Goal: Register for event/course

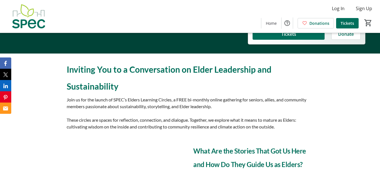
scroll to position [138, 0]
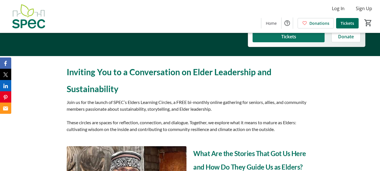
click at [289, 40] on span "Tickets" at bounding box center [288, 36] width 15 height 7
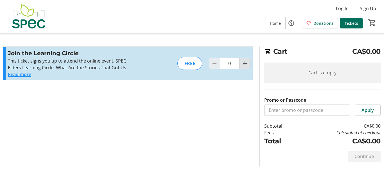
click at [245, 63] on mat-icon "Increment by one" at bounding box center [244, 63] width 7 height 7
type input "1"
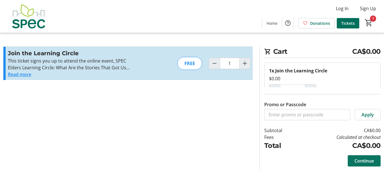
click at [362, 158] on span "Continue" at bounding box center [363, 160] width 19 height 7
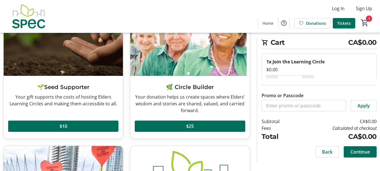
scroll to position [58, 0]
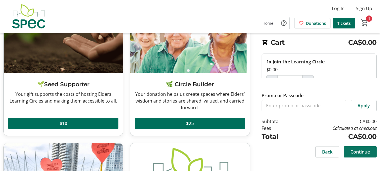
click at [358, 152] on span "Continue" at bounding box center [359, 151] width 19 height 7
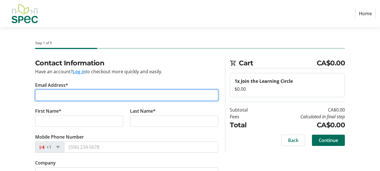
click at [62, 96] on input "Email Address*" at bounding box center [126, 94] width 183 height 11
type input "[EMAIL_ADDRESS][DOMAIN_NAME]"
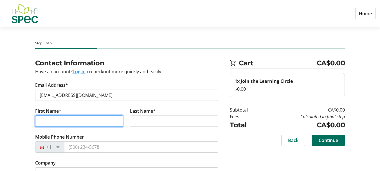
type input "Rudiger"
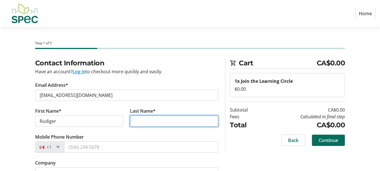
type input "[PERSON_NAME]"
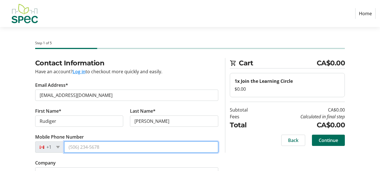
type input "[PHONE_NUMBER]"
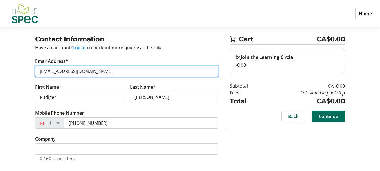
scroll to position [28, 0]
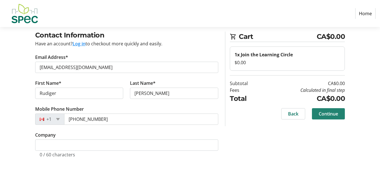
click at [326, 111] on span "Continue" at bounding box center [327, 113] width 19 height 7
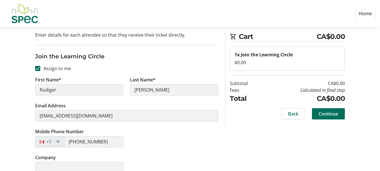
scroll to position [50, 0]
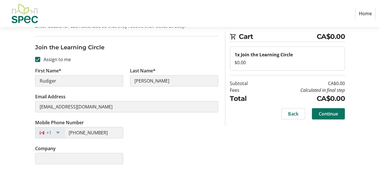
click at [329, 112] on span "Continue" at bounding box center [327, 113] width 19 height 7
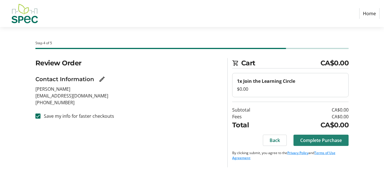
click at [320, 139] on span "Complete Purchase" at bounding box center [321, 140] width 42 height 7
